Goal: Task Accomplishment & Management: Use online tool/utility

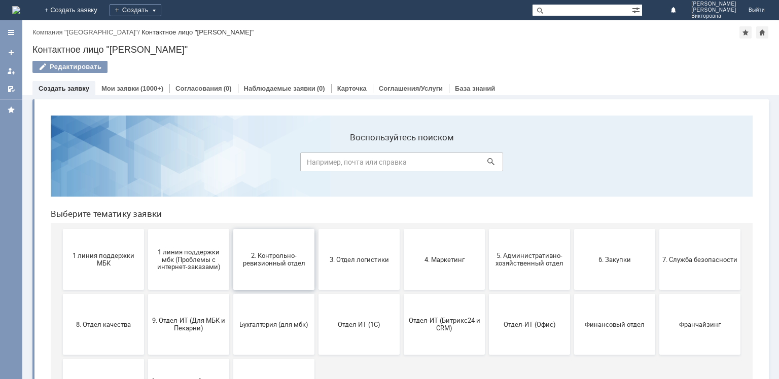
click at [268, 253] on span "2. Контрольно-ревизионный отдел" at bounding box center [273, 259] width 75 height 15
click at [98, 335] on button "8. Отдел качества" at bounding box center [103, 324] width 81 height 61
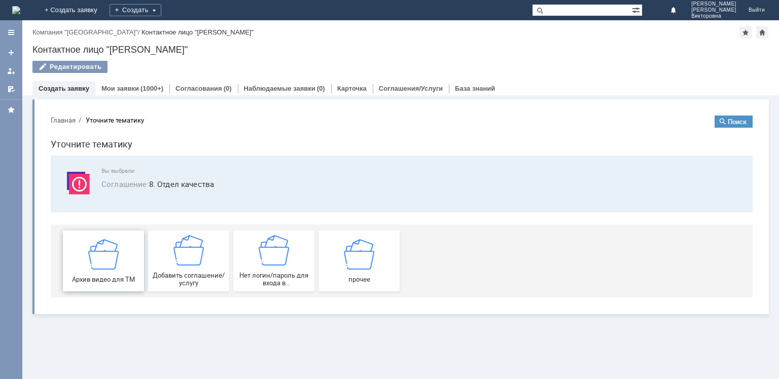
click at [89, 268] on img at bounding box center [103, 254] width 30 height 30
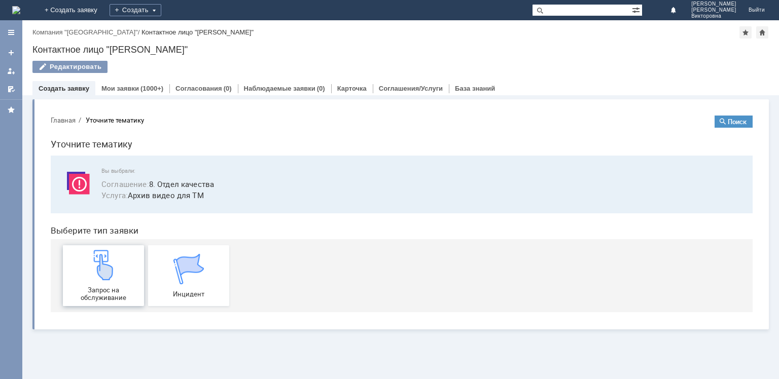
click at [92, 271] on img at bounding box center [103, 265] width 30 height 30
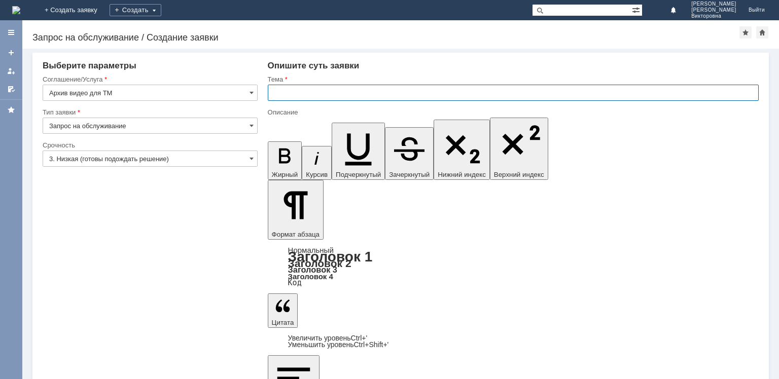
click at [303, 95] on input "text" at bounding box center [513, 93] width 491 height 16
type input "Камеры."
click at [101, 158] on input "3. Низкая (готовы подождать решение)" at bounding box center [150, 159] width 215 height 16
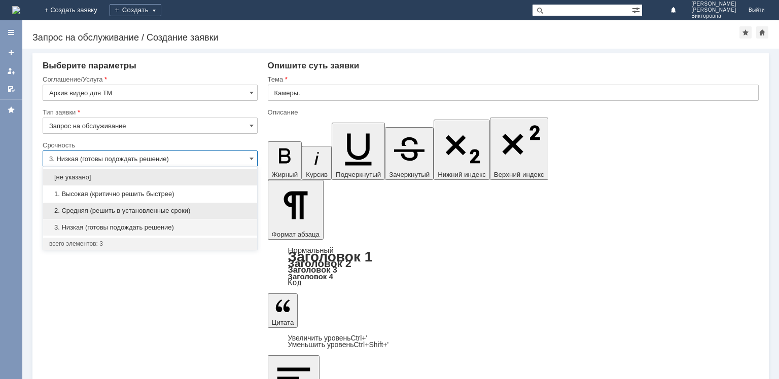
click at [91, 211] on span "2. Средняя (решить в установленные сроки)" at bounding box center [150, 211] width 202 height 8
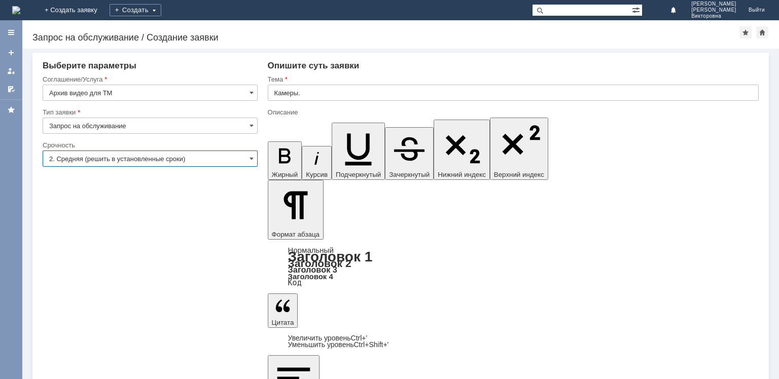
type input "2. Средняя (решить в установленные сроки)"
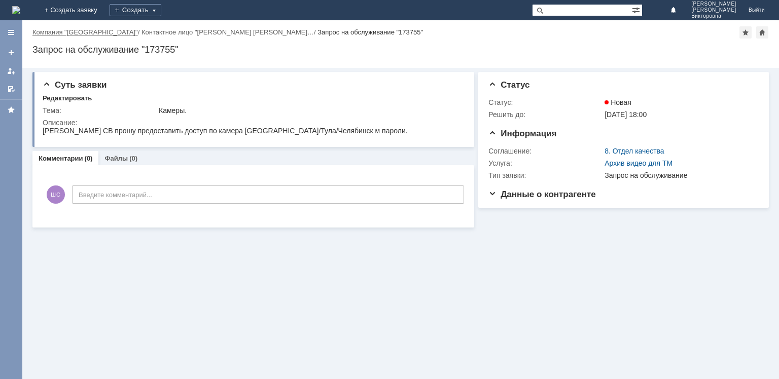
click at [50, 31] on link "Компания "[GEOGRAPHIC_DATA]"" at bounding box center [85, 32] width 106 height 8
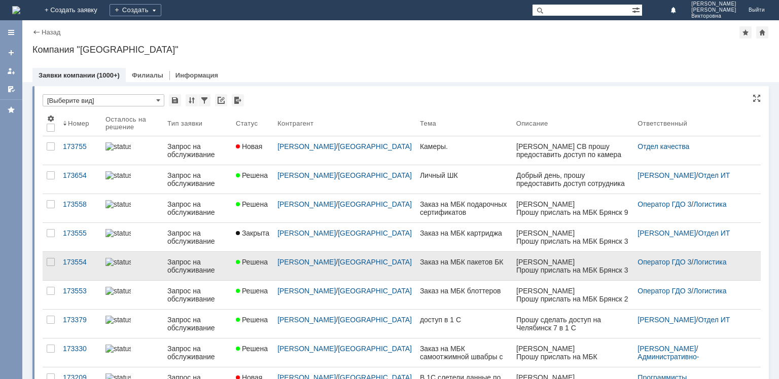
scroll to position [101, 0]
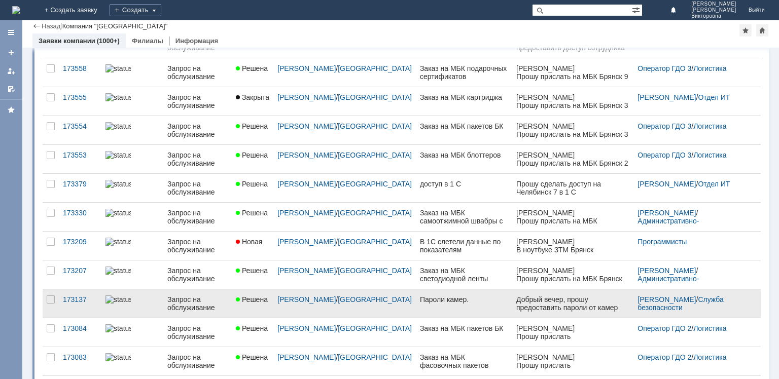
click at [268, 301] on span "Решена" at bounding box center [252, 300] width 32 height 8
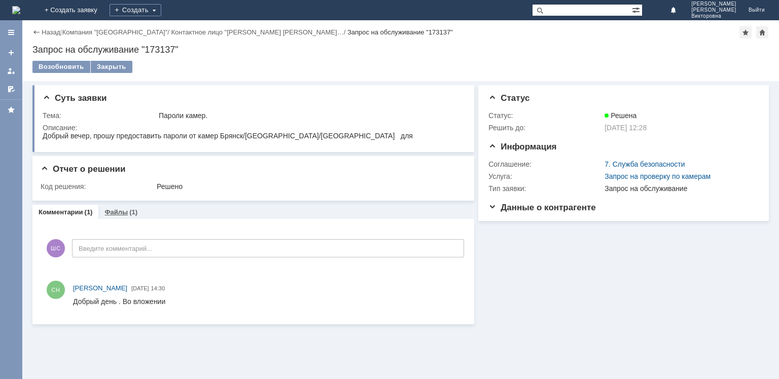
click at [125, 212] on div "Файлы (1)" at bounding box center [120, 212] width 33 height 7
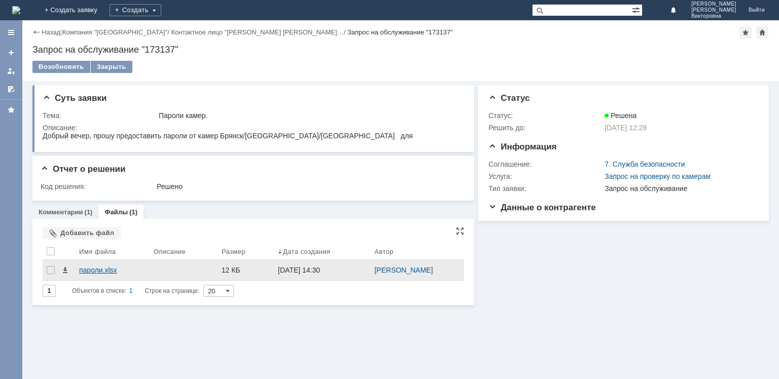
click at [100, 268] on div "пароли.xlsx" at bounding box center [112, 270] width 66 height 8
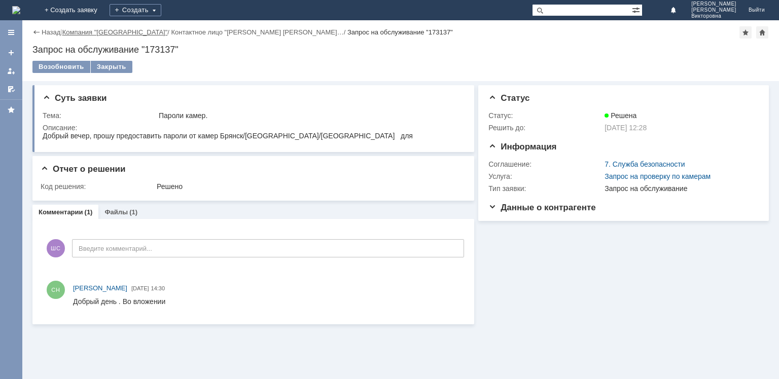
click at [98, 32] on link "Компания "[GEOGRAPHIC_DATA]"" at bounding box center [115, 32] width 106 height 8
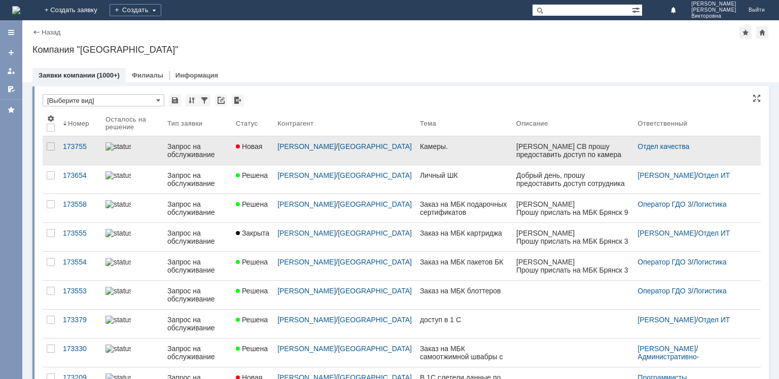
click at [252, 154] on link "Новая" at bounding box center [253, 150] width 42 height 28
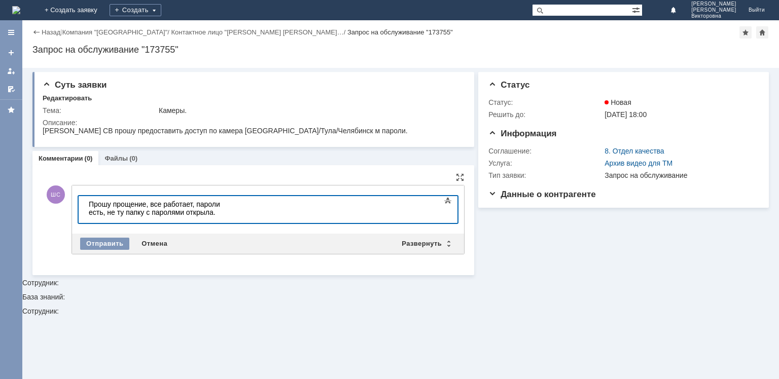
click at [110, 243] on div "Отправить" at bounding box center [104, 244] width 49 height 12
